Goal: Find specific page/section: Find specific page/section

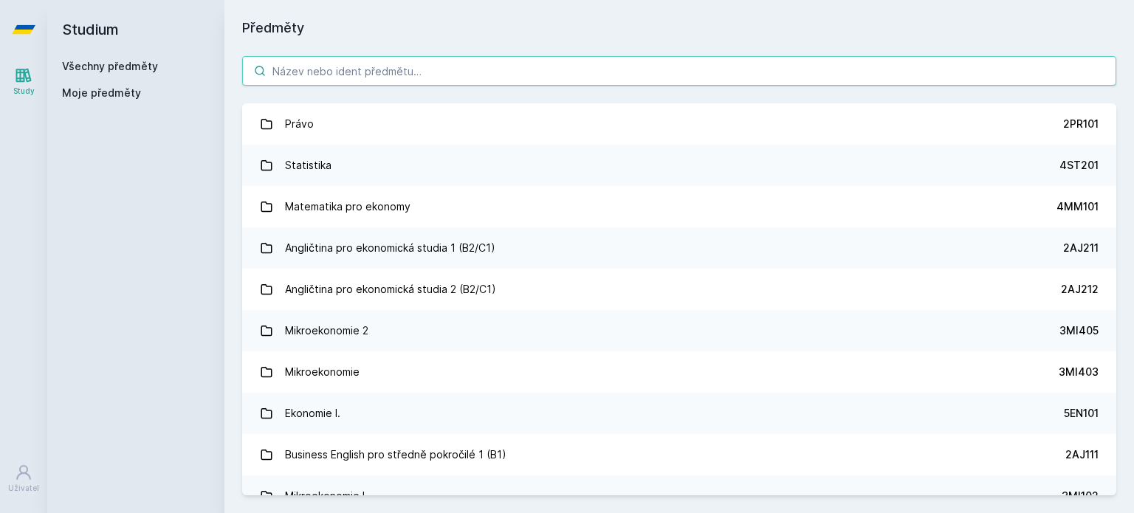
click at [363, 63] on input "search" at bounding box center [679, 71] width 874 height 30
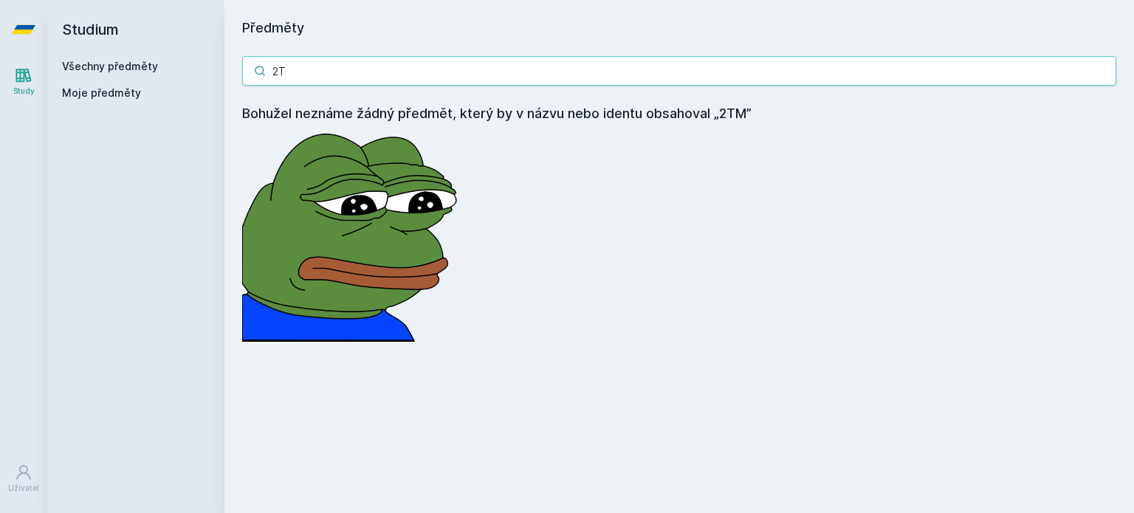
type input "2"
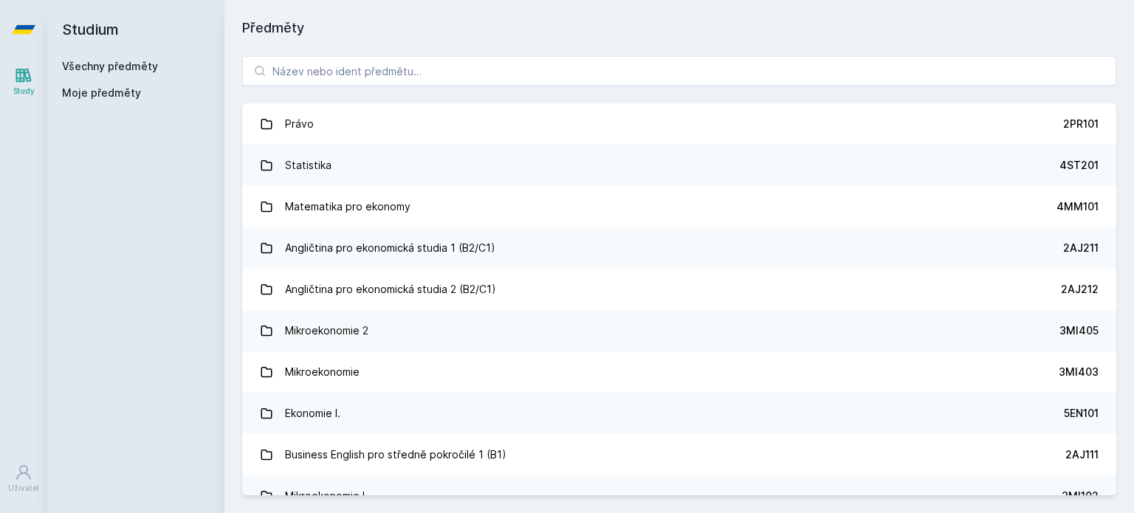
click at [472, 88] on div "Právo 2PR101 Statistika 4ST201 Matematika pro ekonomy 4MM101 Angličtina pro eko…" at bounding box center [678, 275] width 909 height 475
click at [478, 80] on input "search" at bounding box center [679, 71] width 874 height 30
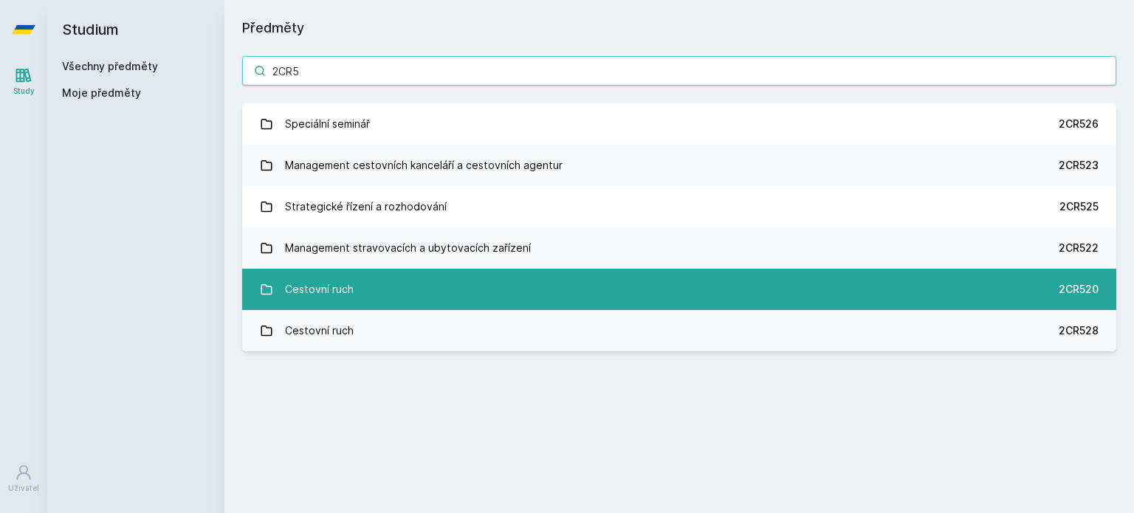
type input "2CR5"
click at [380, 283] on link "Cestovní ruch 2CR520" at bounding box center [679, 289] width 874 height 41
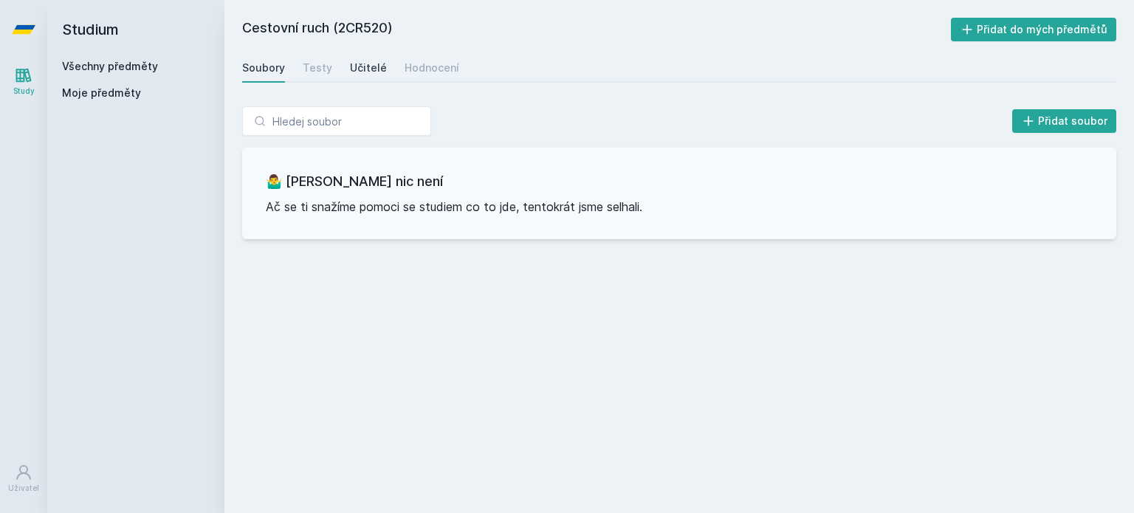
click at [372, 73] on div "Učitelé" at bounding box center [368, 68] width 37 height 15
click at [317, 67] on div "Testy" at bounding box center [318, 68] width 30 height 15
click at [418, 73] on div "Hodnocení" at bounding box center [431, 68] width 55 height 15
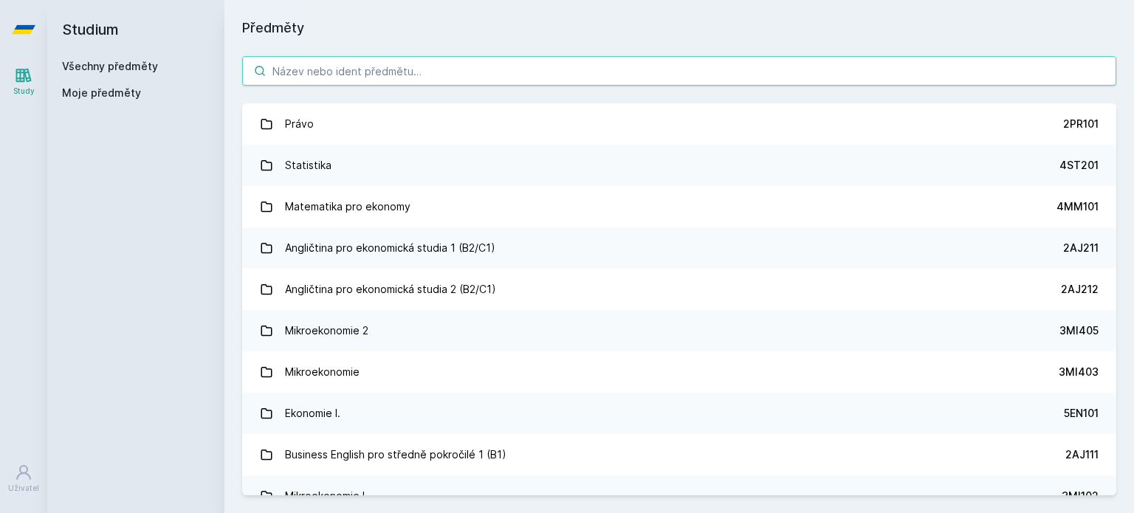
click at [336, 77] on input "search" at bounding box center [679, 71] width 874 height 30
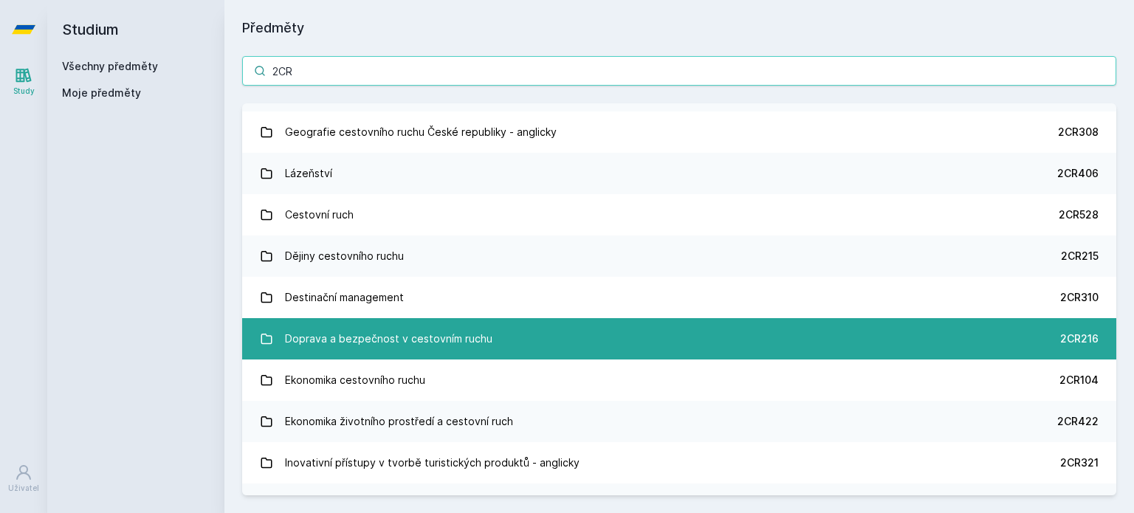
scroll to position [1644, 0]
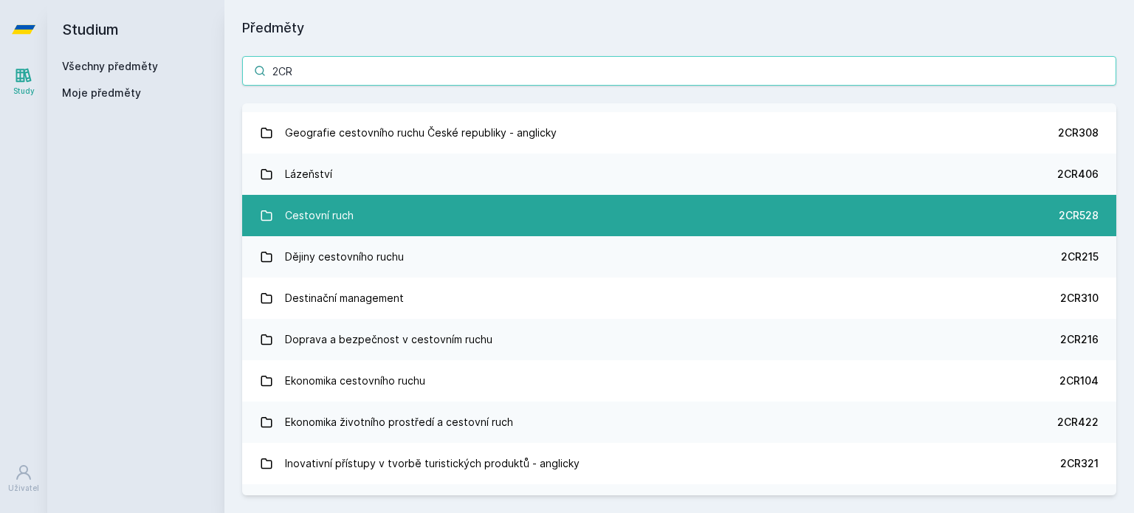
type input "2CR"
click at [339, 211] on div "Cestovní ruch" at bounding box center [319, 216] width 69 height 30
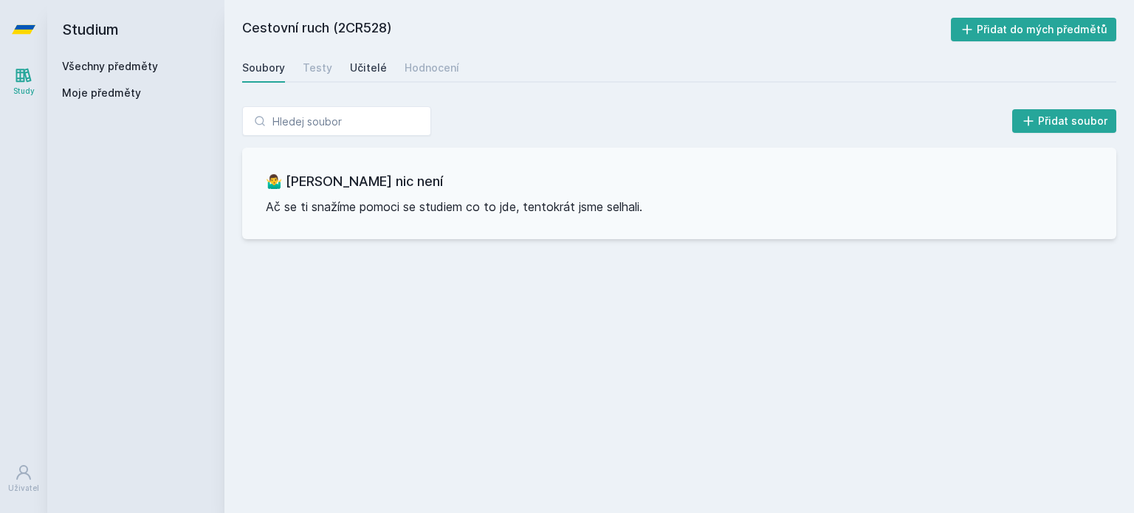
click at [363, 61] on div "Učitelé" at bounding box center [368, 68] width 37 height 15
drag, startPoint x: 335, startPoint y: 66, endPoint x: 324, endPoint y: 70, distance: 11.9
click at [324, 70] on div "Soubory Testy Učitelé Hodnocení" at bounding box center [679, 68] width 874 height 30
click at [324, 70] on div "Testy" at bounding box center [318, 68] width 30 height 15
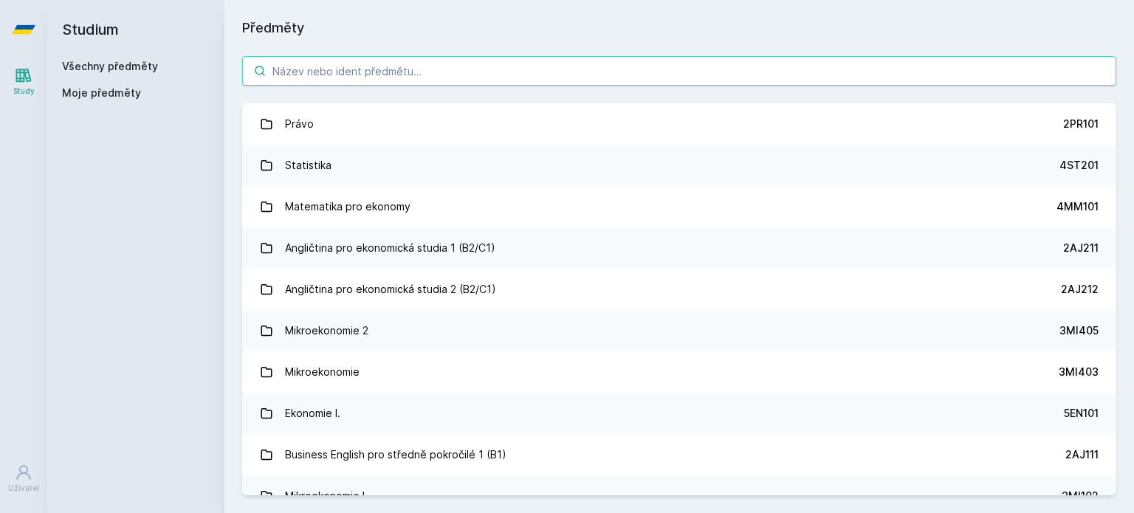
click at [370, 67] on input "search" at bounding box center [679, 71] width 874 height 30
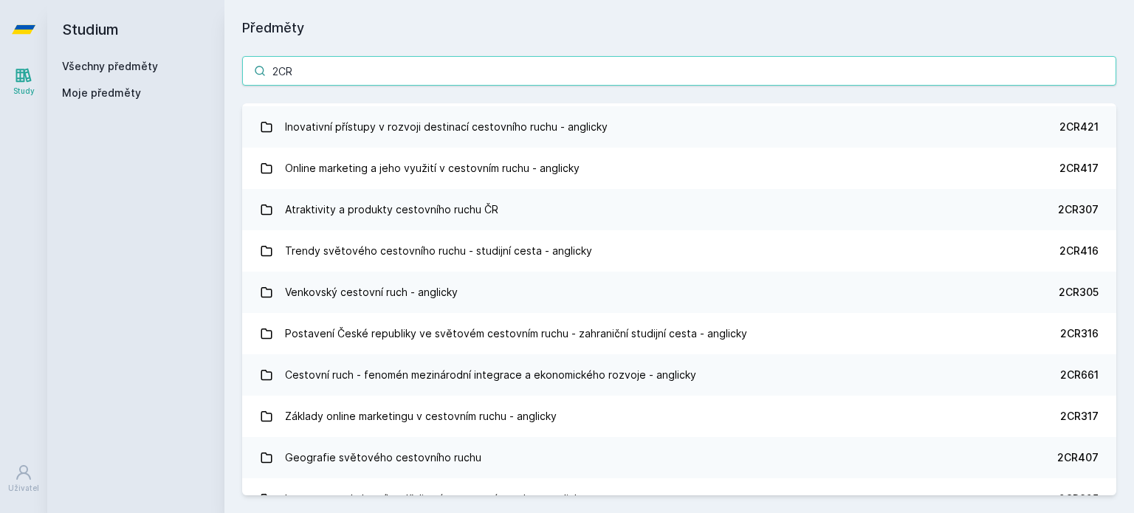
scroll to position [954, 0]
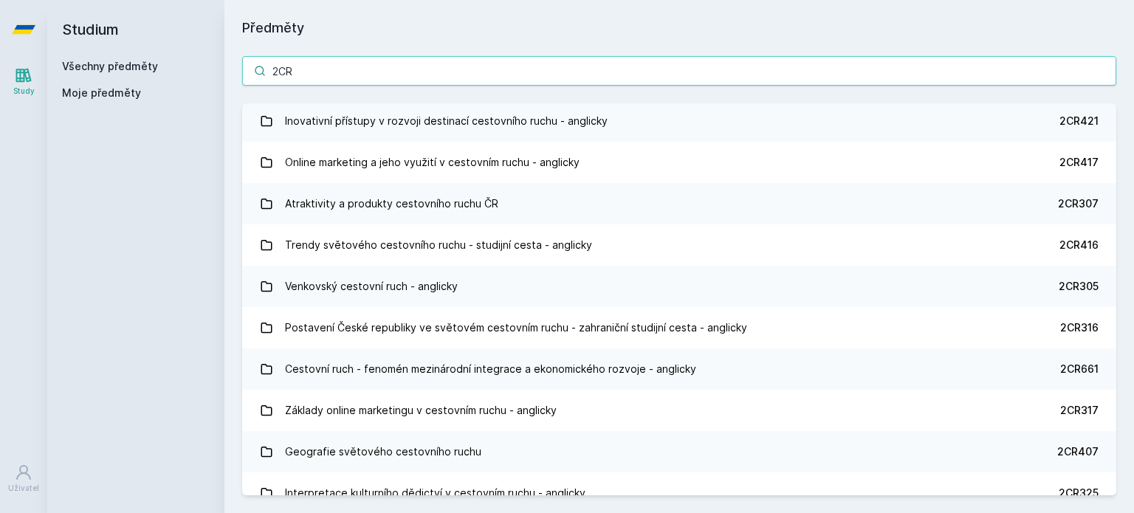
type input "2CR"
